Goal: Task Accomplishment & Management: Use online tool/utility

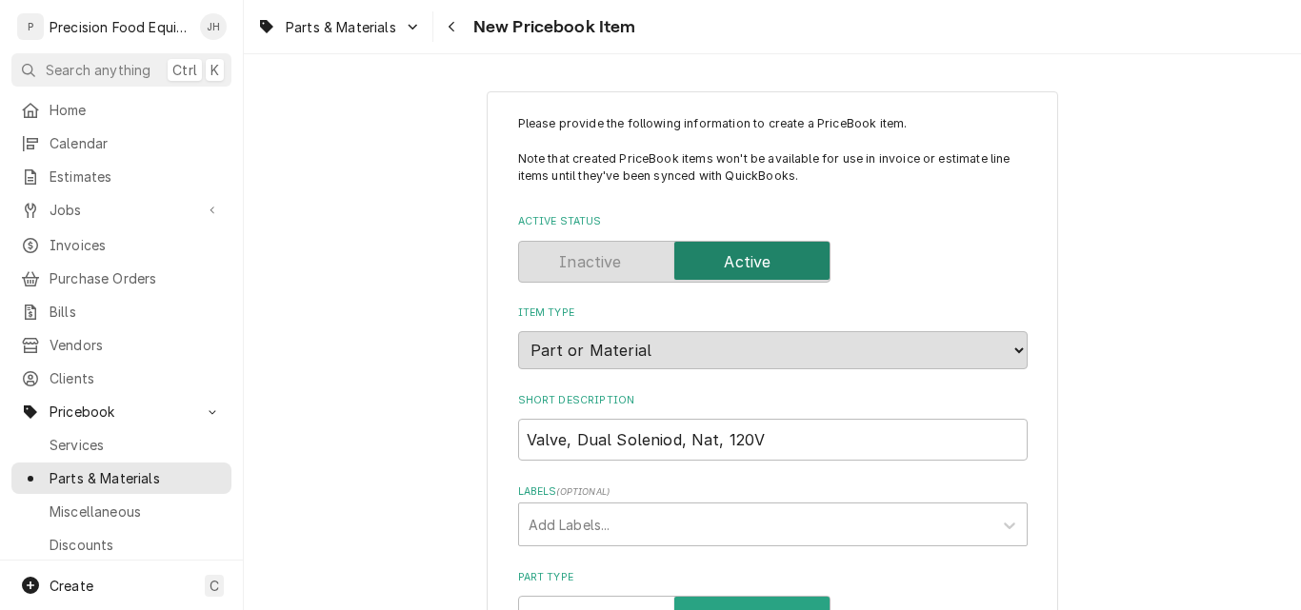
select select "8000000A-1210141275"
select select "80000023-1210145225"
select select "80000022-1210145225"
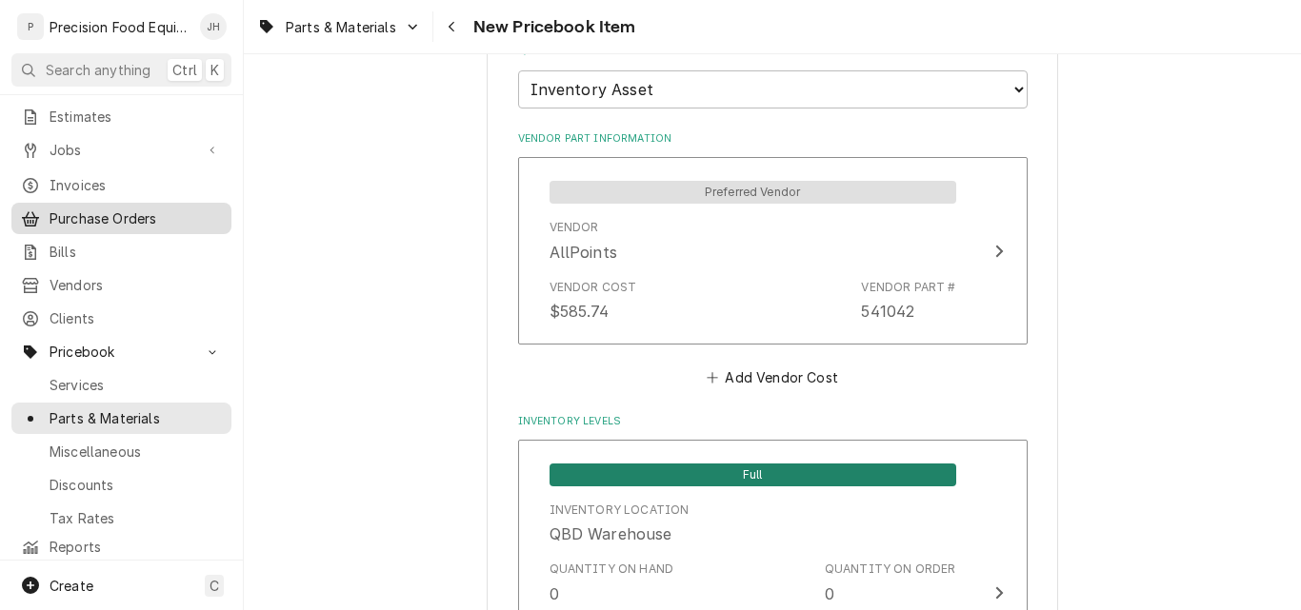
scroll to position [0, 0]
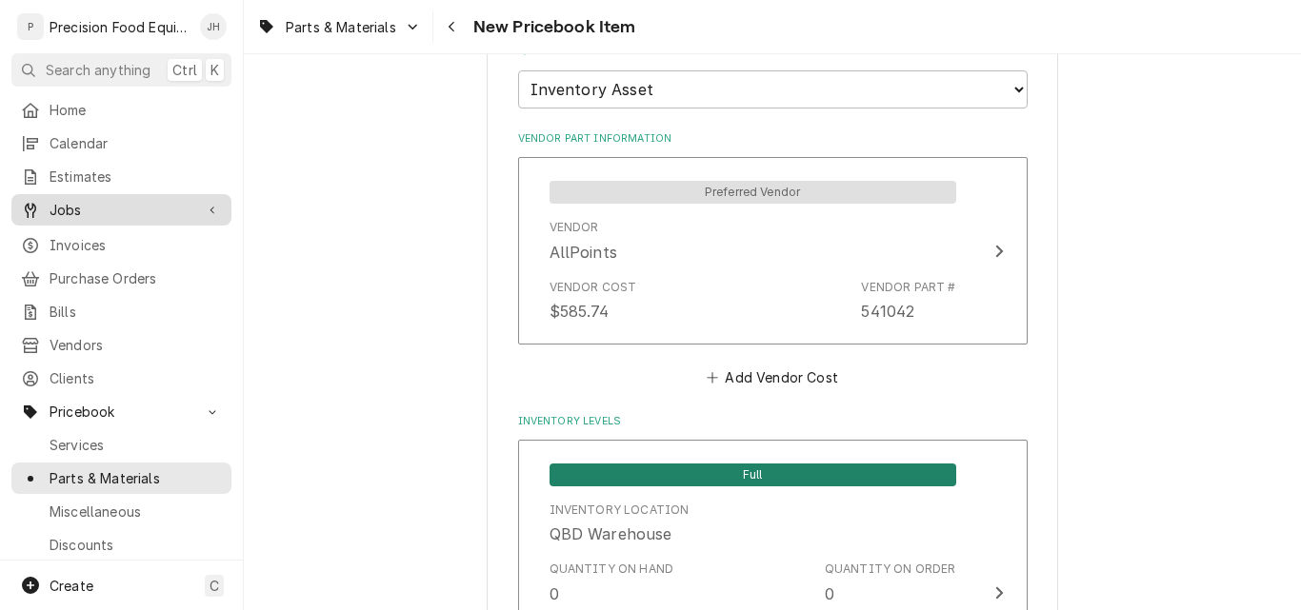
click at [72, 200] on span "Jobs" at bounding box center [122, 210] width 144 height 20
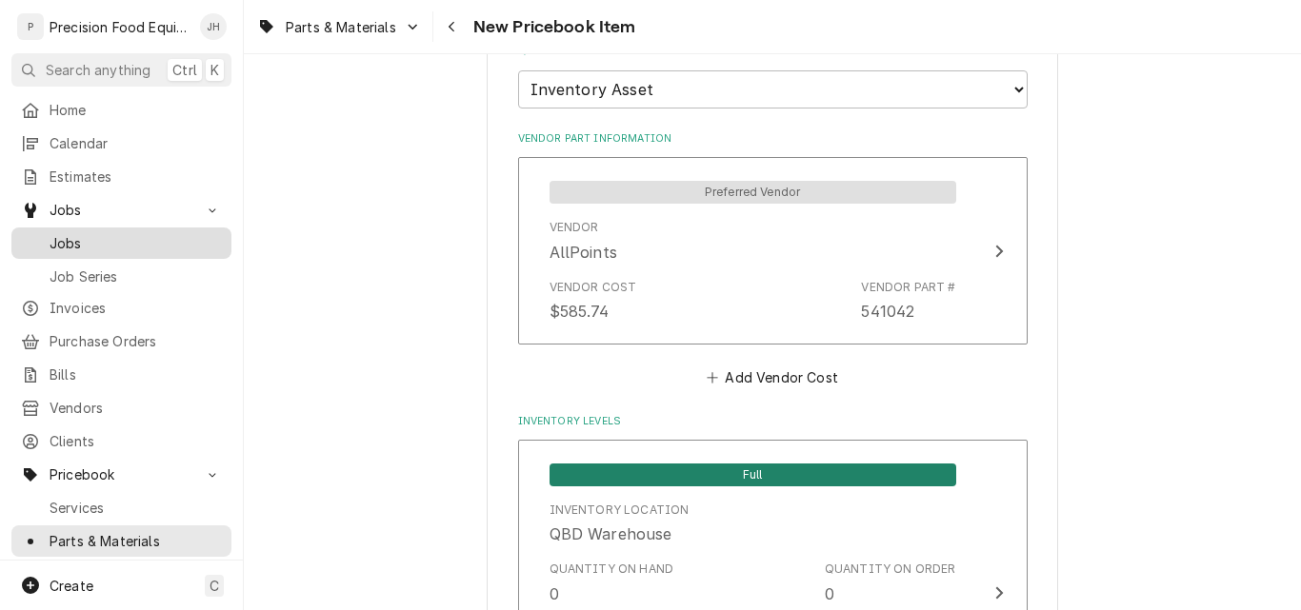
click at [81, 239] on span "Jobs" at bounding box center [136, 243] width 172 height 20
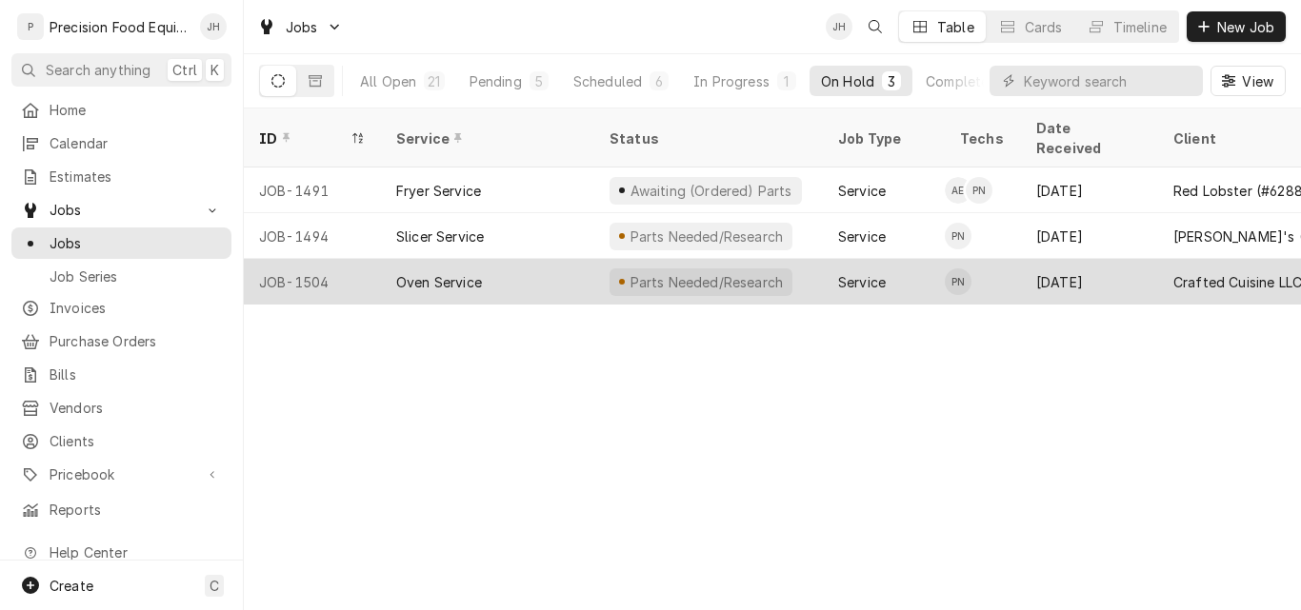
click at [544, 259] on div "Oven Service" at bounding box center [487, 282] width 213 height 46
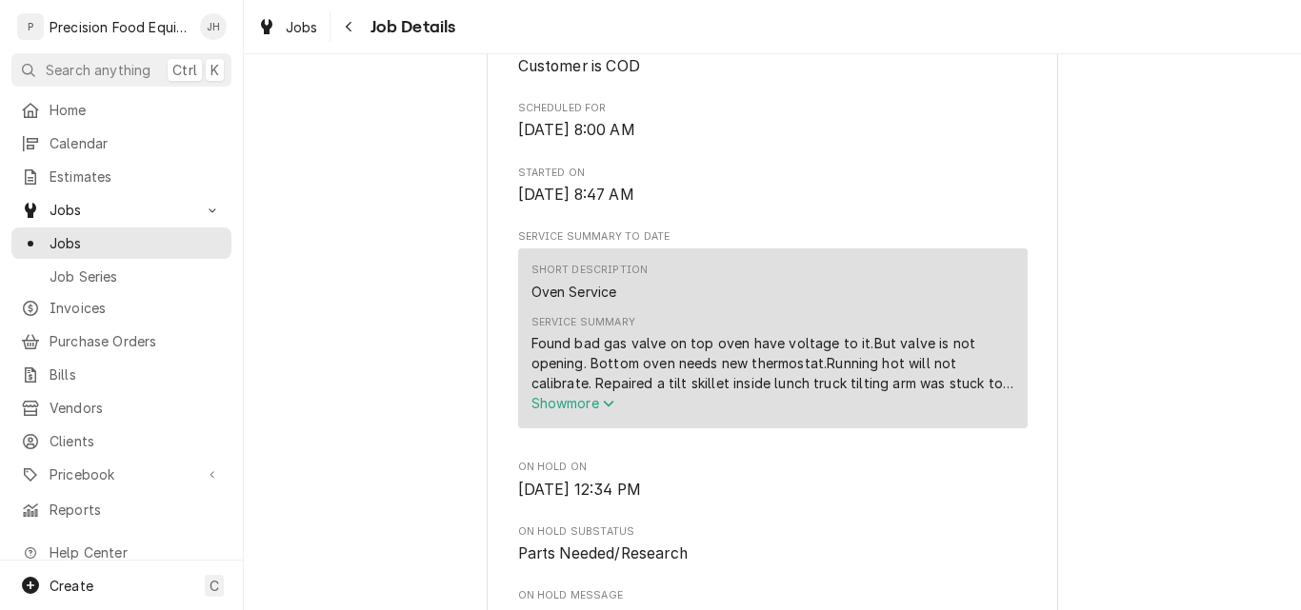
scroll to position [571, 0]
